Goal: Information Seeking & Learning: Learn about a topic

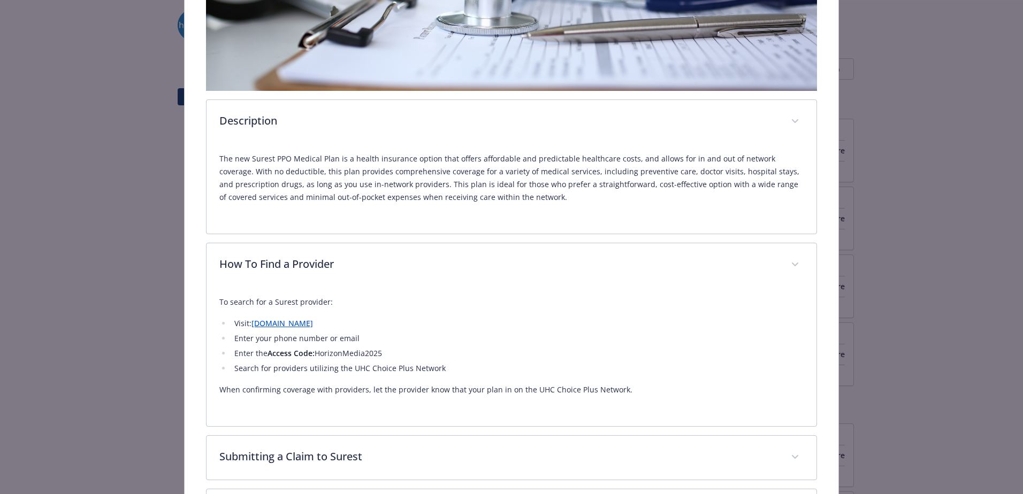
scroll to position [139, 0]
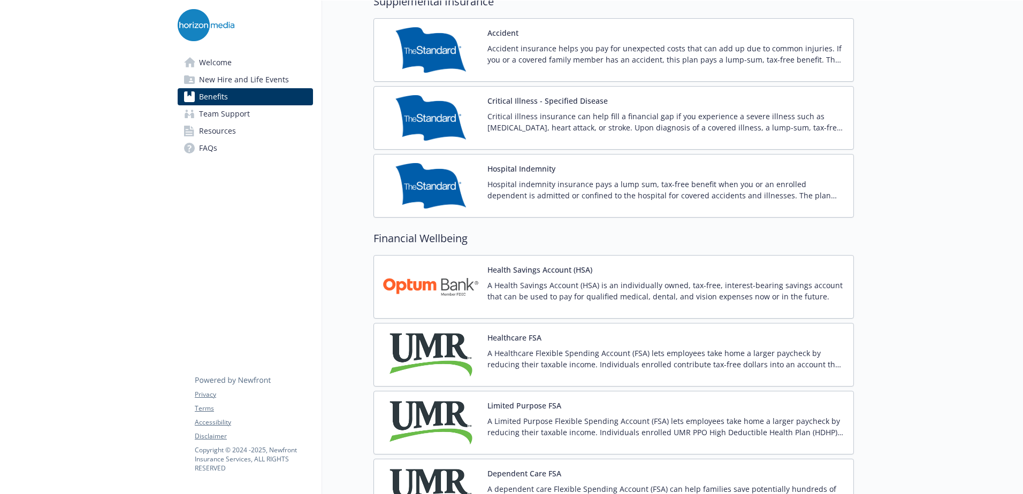
click at [588, 290] on p "A Health Savings Account (HSA) is an individually owned, tax-free, interest-bea…" at bounding box center [665, 291] width 357 height 22
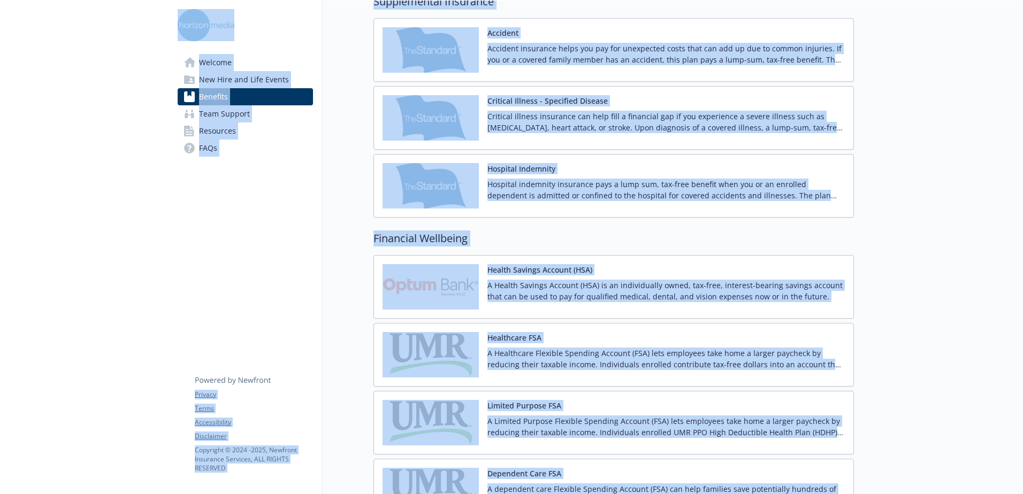
click at [610, 341] on div "Healthcare FSA A Healthcare Flexible Spending Account (FSA) lets employees take…" at bounding box center [665, 354] width 357 height 45
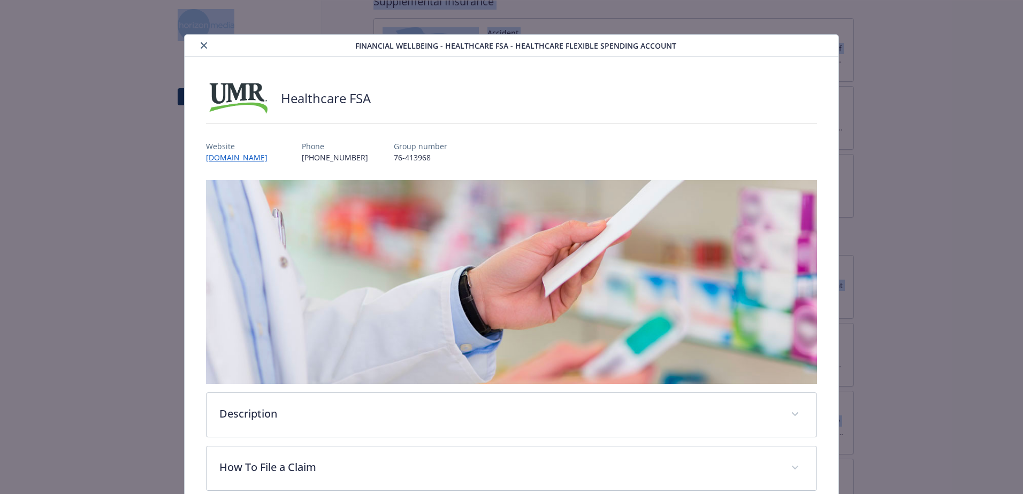
scroll to position [30, 0]
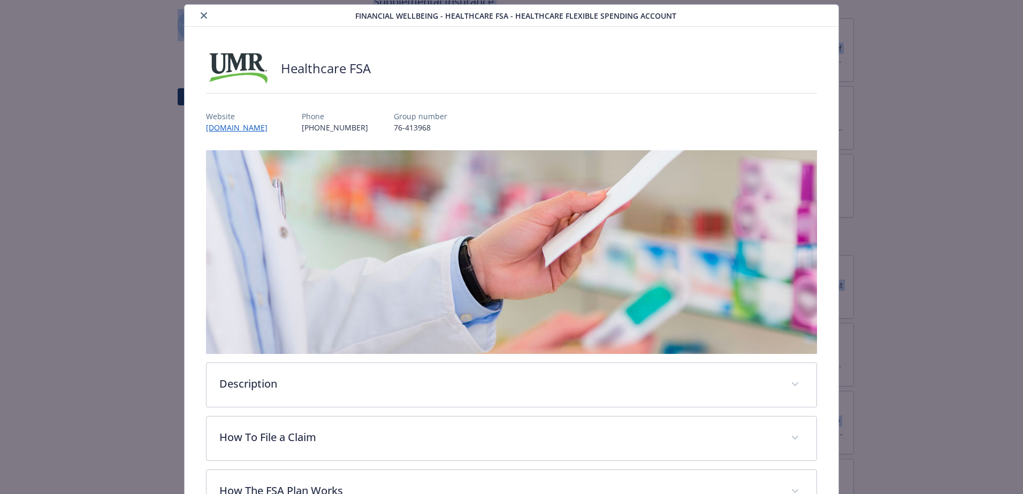
click at [623, 340] on img "details for plan Financial Wellbeing - Healthcare FSA - Healthcare Flexible Spe…" at bounding box center [511, 252] width 611 height 204
drag, startPoint x: 345, startPoint y: 128, endPoint x: 281, endPoint y: 128, distance: 64.2
click at [281, 128] on div "Website [DOMAIN_NAME] Phone [PHONE_NUMBER] Group number 76-413968" at bounding box center [511, 117] width 611 height 31
copy p "[PHONE_NUMBER]"
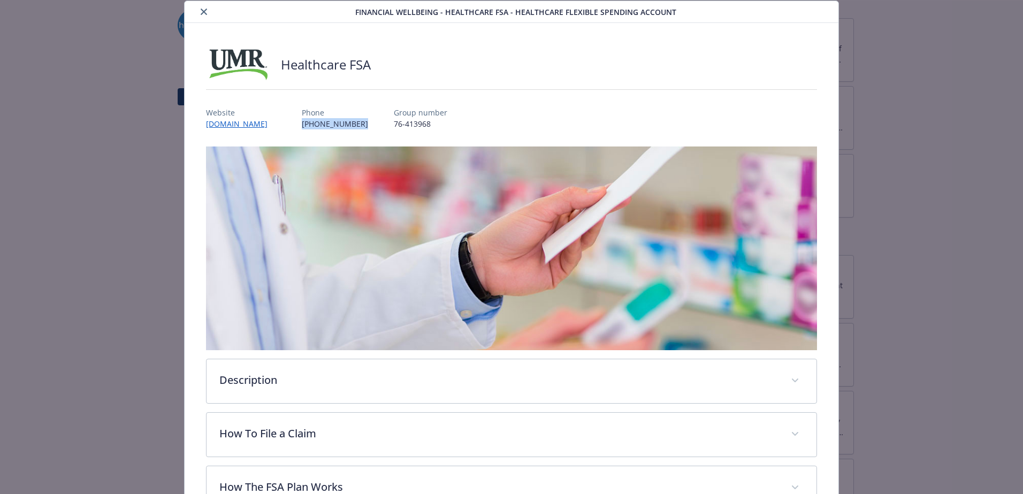
copy p "[PHONE_NUMBER]"
drag, startPoint x: 119, startPoint y: 115, endPoint x: 149, endPoint y: 68, distance: 55.3
